Goal: Book appointment/travel/reservation

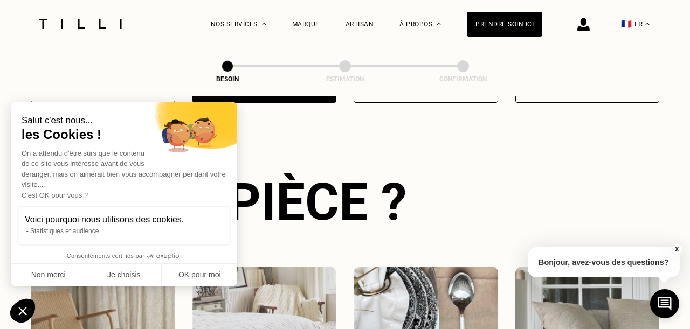
scroll to position [351, 0]
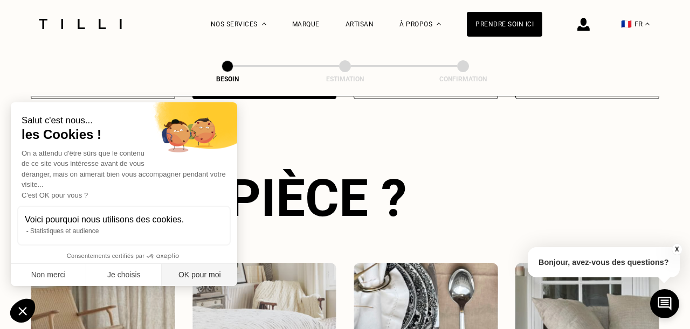
click at [192, 273] on button "OK pour moi" at bounding box center [199, 275] width 75 height 23
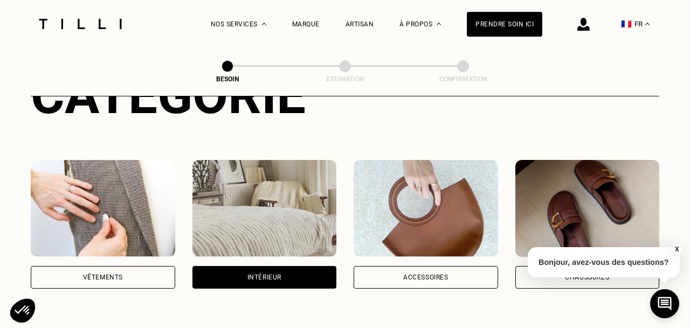
scroll to position [144, 0]
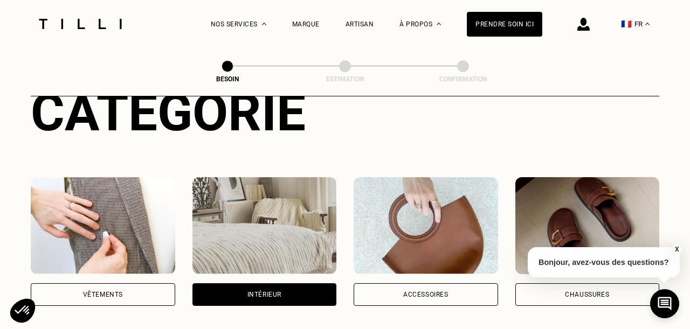
click at [273, 291] on div "Intérieur" at bounding box center [264, 294] width 34 height 6
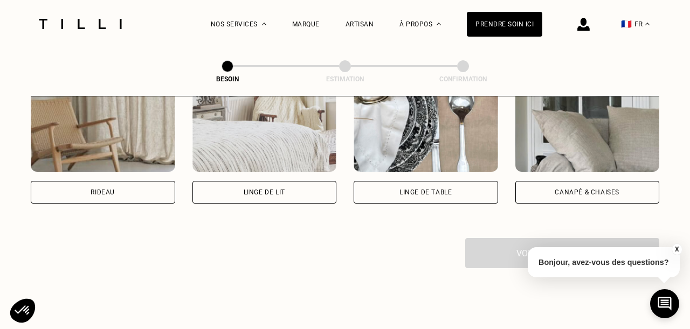
scroll to position [541, 0]
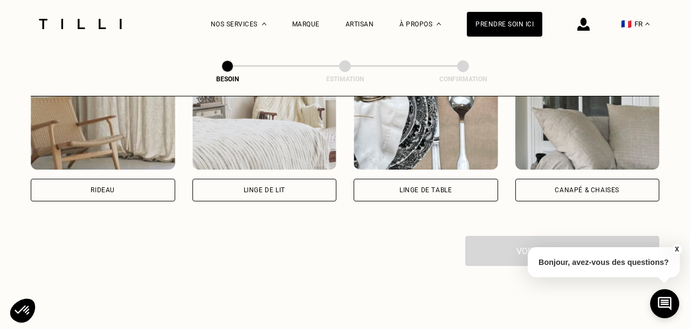
click at [107, 179] on div "Rideau" at bounding box center [103, 190] width 144 height 23
select select "FR"
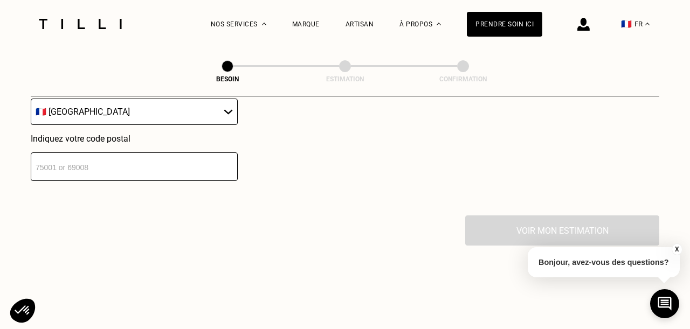
scroll to position [833, 0]
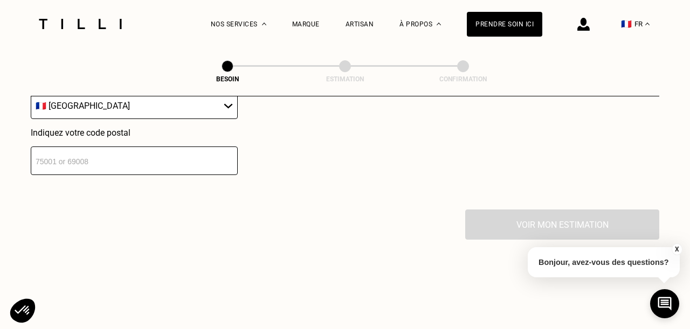
click at [134, 147] on input "number" at bounding box center [134, 161] width 207 height 29
type input "75017"
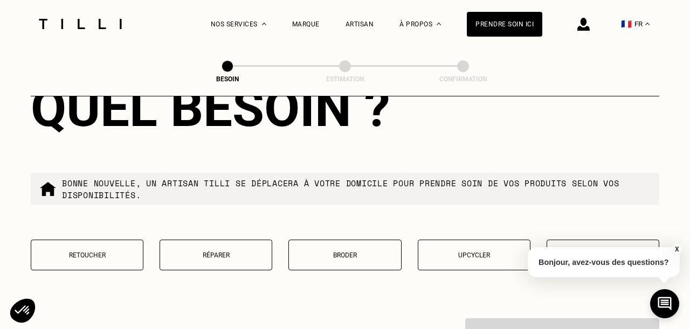
scroll to position [1001, 0]
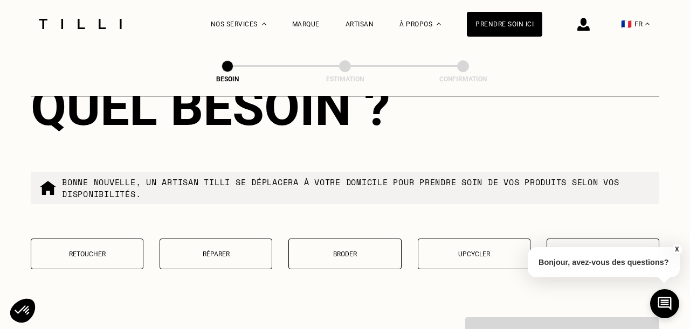
click at [79, 251] on p "Retoucher" at bounding box center [87, 255] width 101 height 8
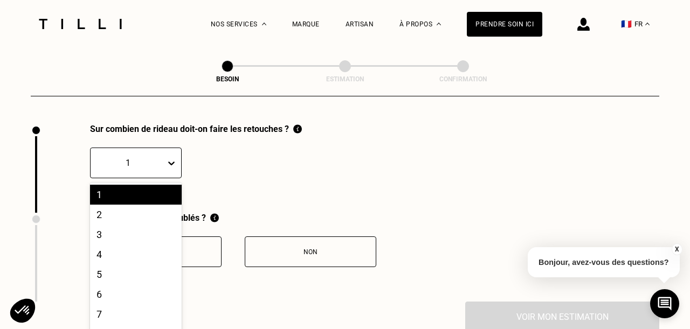
scroll to position [1201, 0]
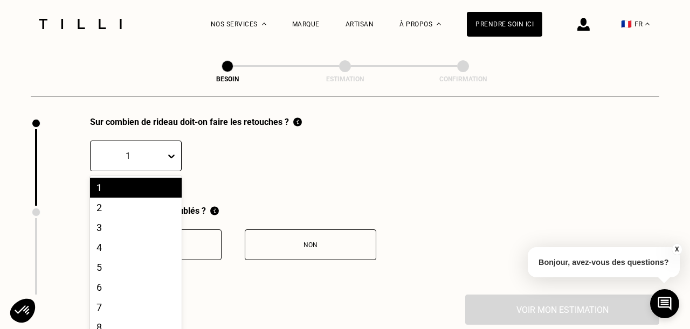
click at [173, 149] on div at bounding box center [173, 156] width 15 height 19
click at [112, 197] on div "2" at bounding box center [136, 207] width 92 height 20
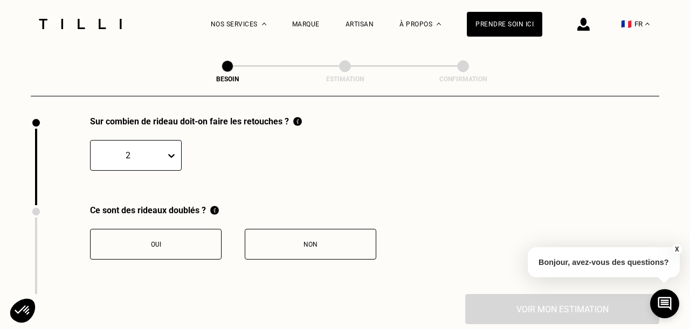
click at [310, 241] on div "Non" at bounding box center [311, 245] width 120 height 8
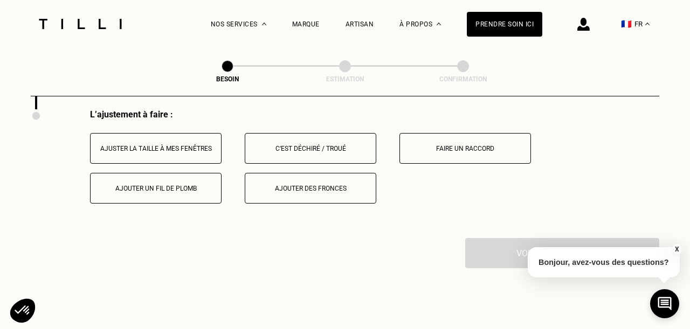
scroll to position [1366, 0]
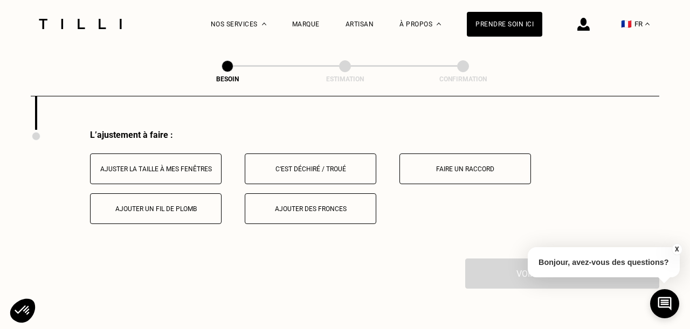
click at [181, 154] on button "Ajuster la taille à mes fenêtres" at bounding box center [155, 169] width 131 height 31
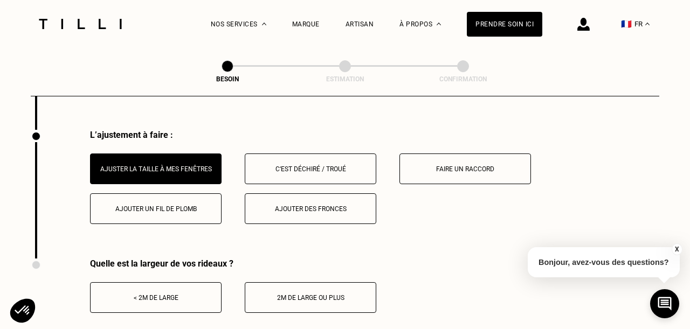
click at [155, 294] on div "< 2m de large" at bounding box center [156, 298] width 120 height 8
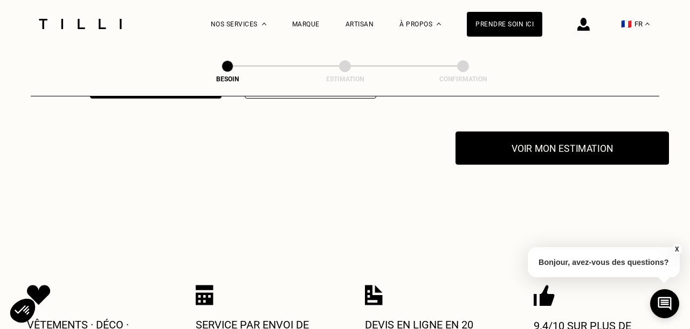
scroll to position [1594, 0]
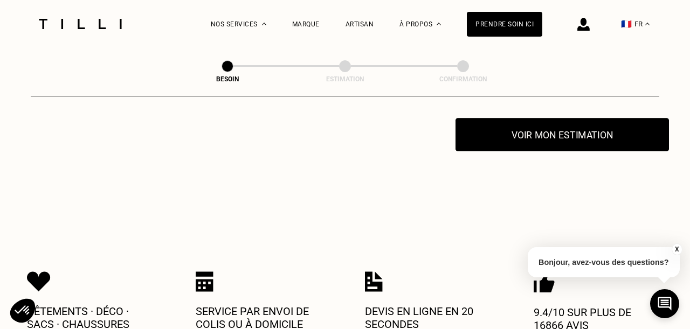
click at [503, 119] on button "Voir mon estimation" at bounding box center [561, 134] width 213 height 33
